Goal: Task Accomplishment & Management: Use online tool/utility

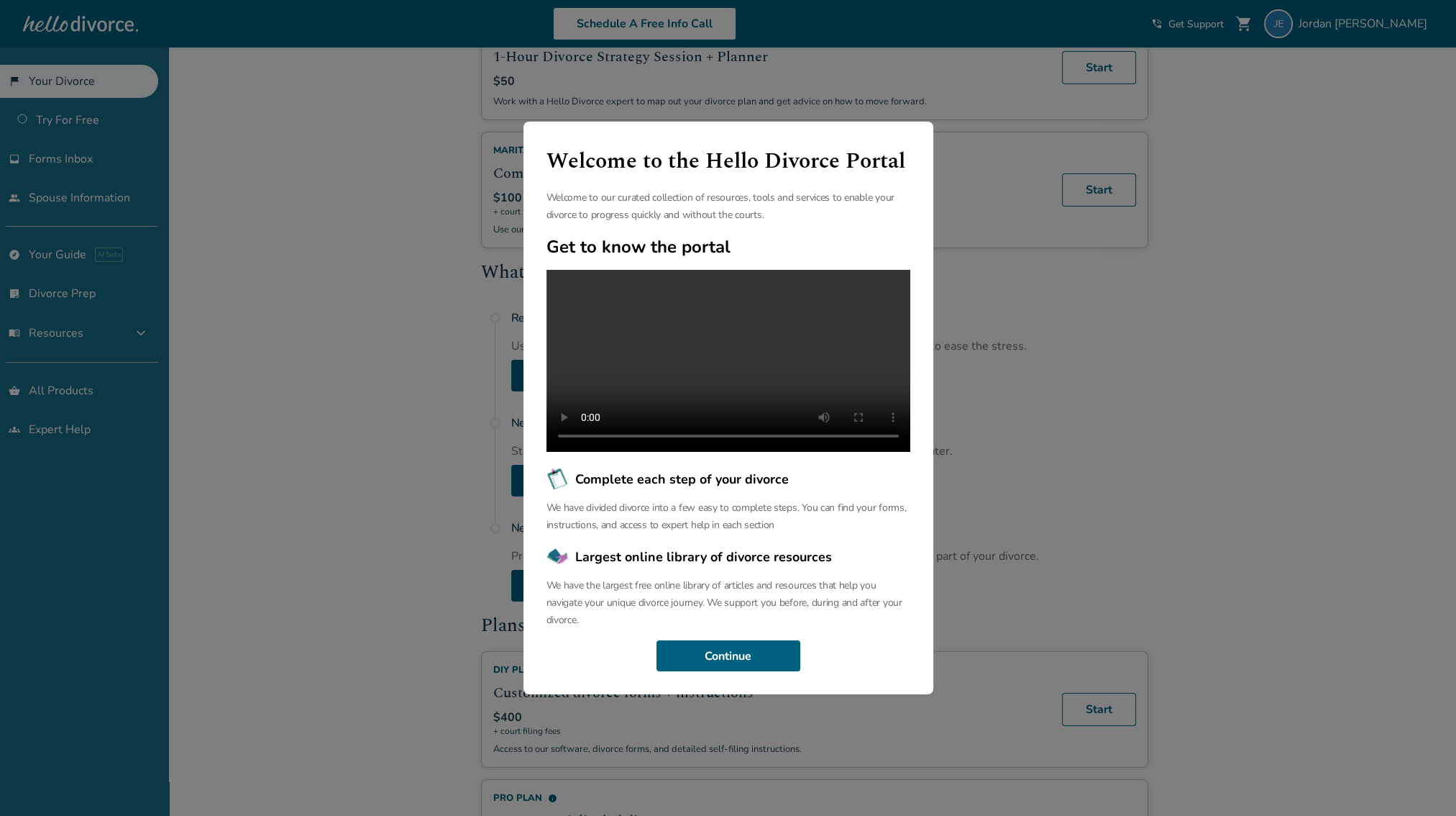
scroll to position [360, 0]
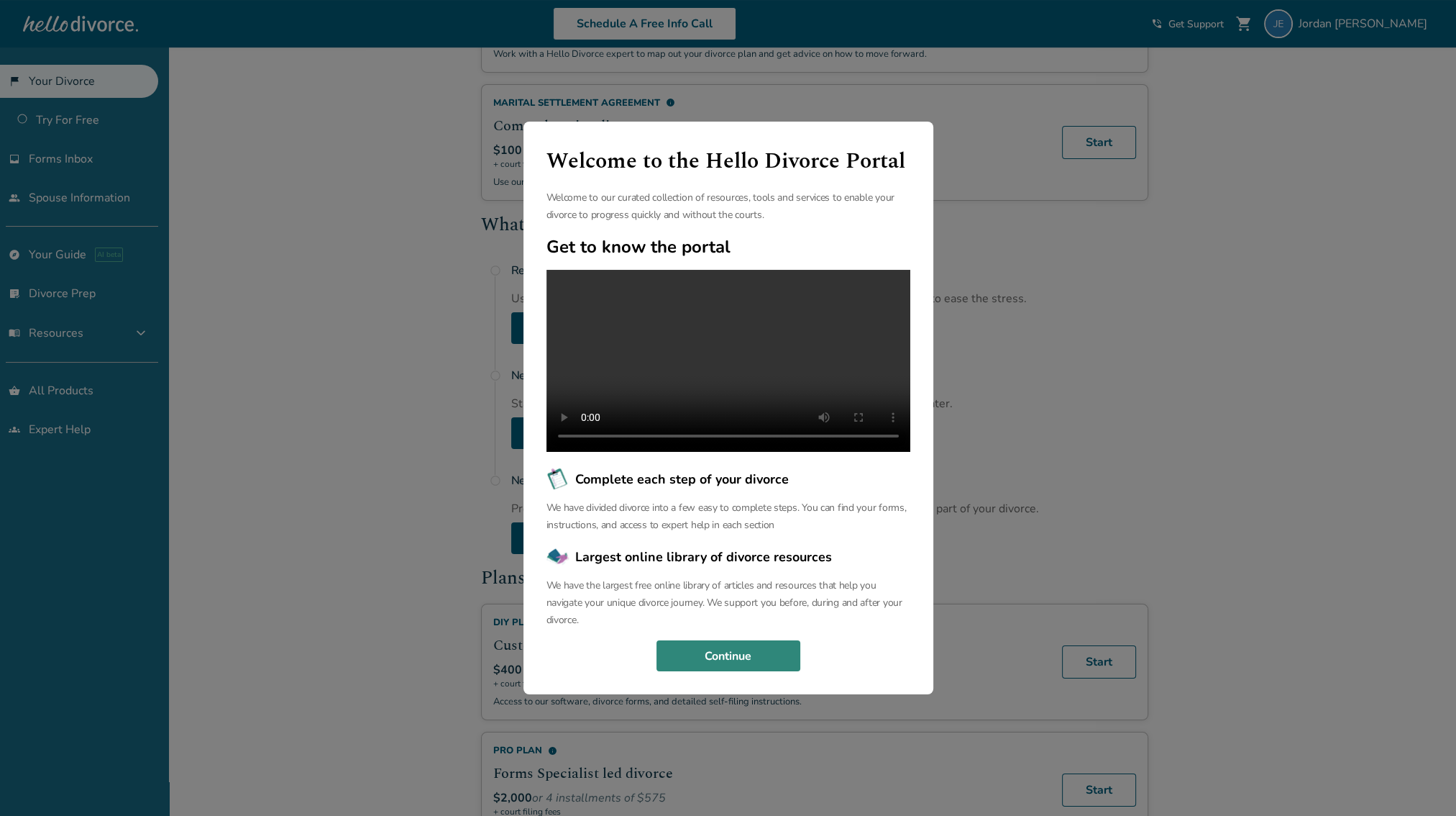
click at [765, 655] on button "Continue" at bounding box center [728, 656] width 143 height 31
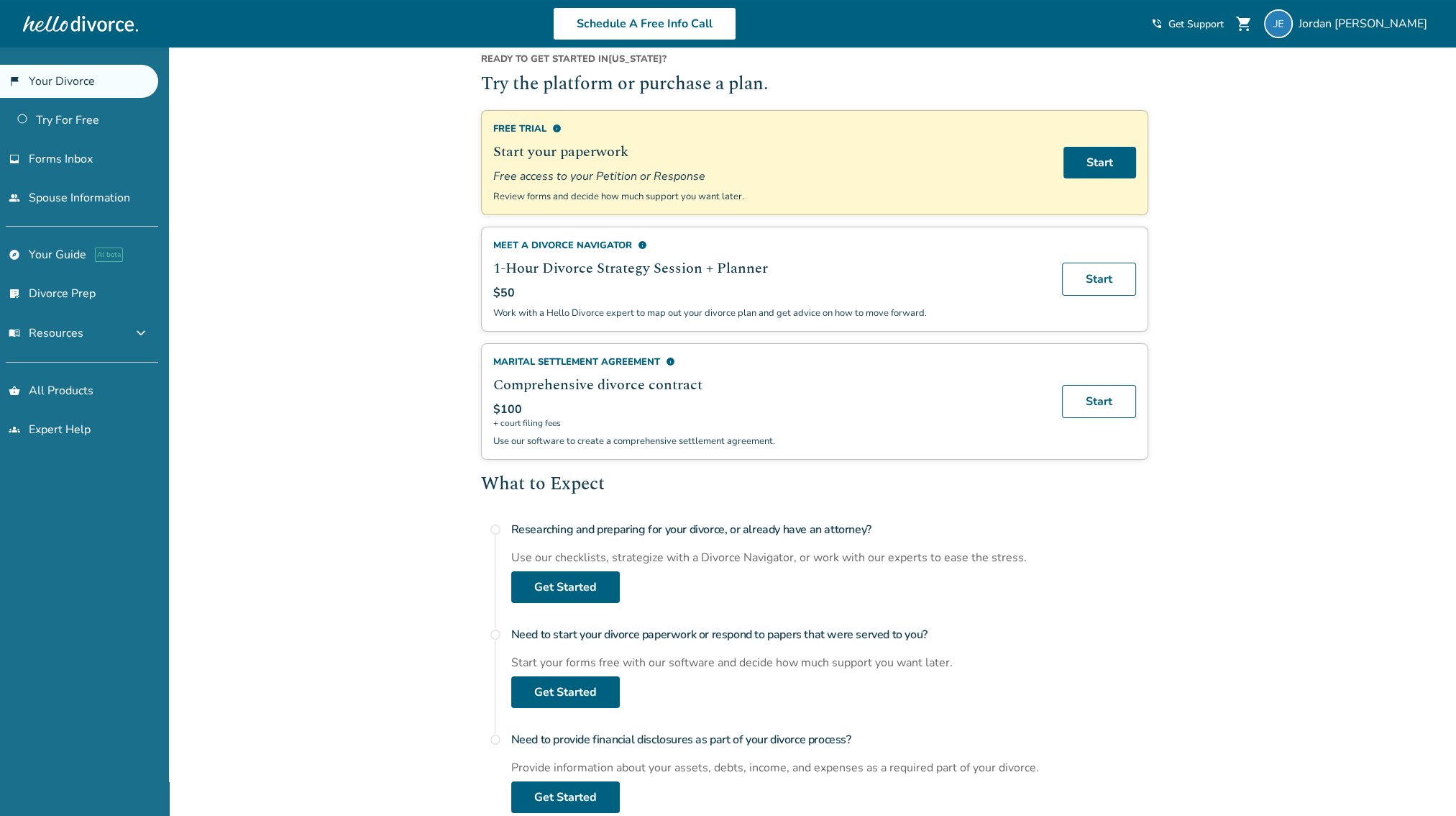
scroll to position [0, 0]
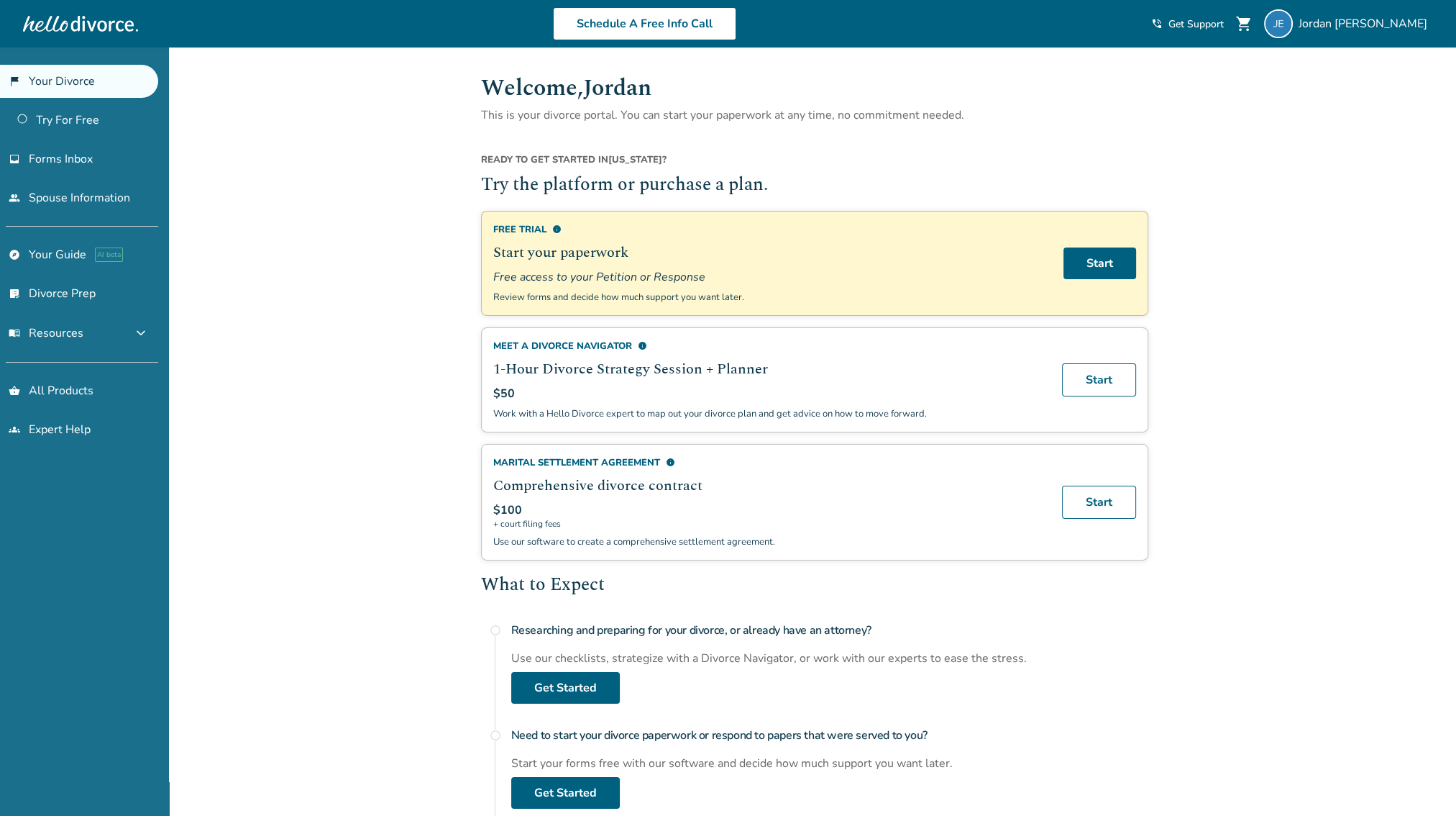
click at [1279, 161] on div "Added to cart Welcome, [PERSON_NAME] This is your divorce portal. You can start…" at bounding box center [728, 819] width 1456 height 1543
